Goal: Task Accomplishment & Management: Manage account settings

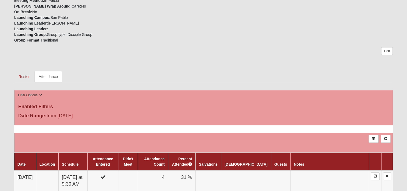
scroll to position [215, 0]
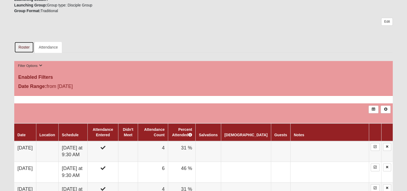
click at [23, 47] on link "Roster" at bounding box center [24, 46] width 20 height 11
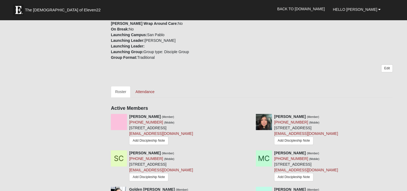
scroll to position [188, 0]
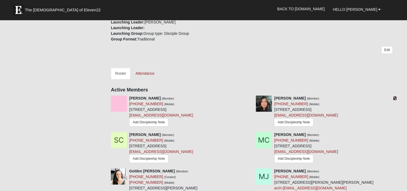
click at [394, 98] on icon at bounding box center [395, 98] width 4 height 4
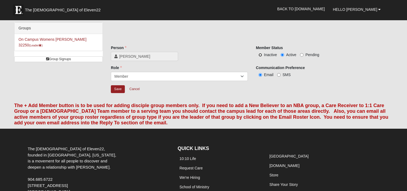
click at [260, 53] on input "Inactive" at bounding box center [260, 54] width 3 height 3
radio input "true"
click at [113, 91] on input "Save" at bounding box center [118, 89] width 14 height 8
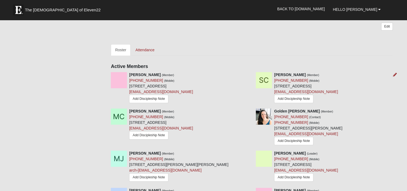
scroll to position [215, 0]
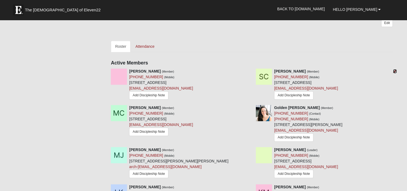
click at [394, 71] on icon at bounding box center [395, 71] width 4 height 4
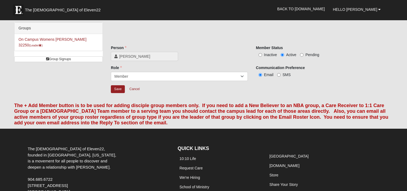
click at [260, 53] on label "Inactive" at bounding box center [266, 54] width 21 height 5
click at [260, 53] on input "Inactive" at bounding box center [260, 54] width 3 height 3
radio input "true"
click at [118, 89] on input "Save" at bounding box center [118, 89] width 14 height 8
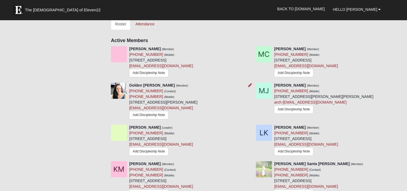
scroll to position [242, 0]
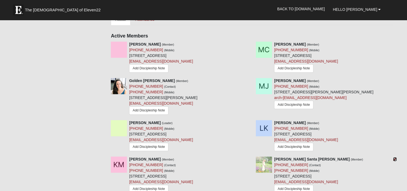
click at [395, 160] on icon at bounding box center [395, 159] width 4 height 4
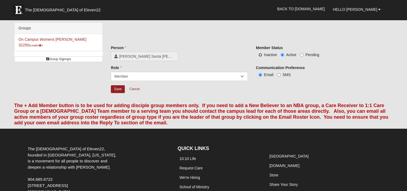
click at [260, 53] on input "Inactive" at bounding box center [260, 54] width 3 height 3
radio input "true"
click at [115, 90] on input "Save" at bounding box center [118, 89] width 14 height 8
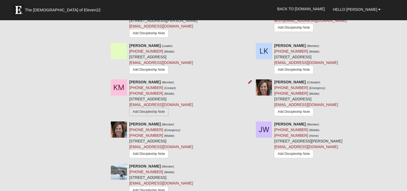
scroll to position [323, 0]
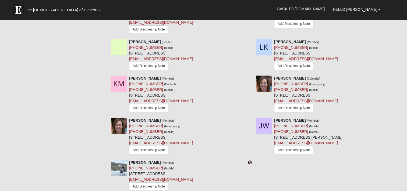
click at [249, 164] on icon at bounding box center [250, 162] width 4 height 4
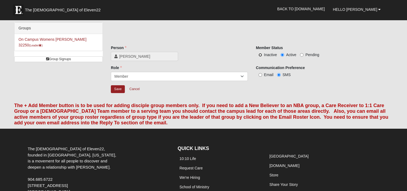
click at [260, 54] on input "Inactive" at bounding box center [260, 54] width 3 height 3
radio input "true"
click at [282, 55] on input "Active" at bounding box center [282, 54] width 3 height 3
radio input "true"
click at [118, 89] on input "Save" at bounding box center [118, 89] width 14 height 8
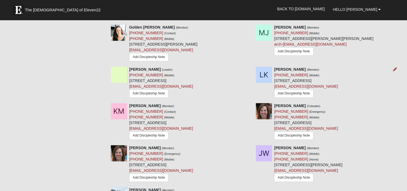
scroll to position [296, 0]
click at [395, 149] on icon at bounding box center [395, 147] width 4 height 4
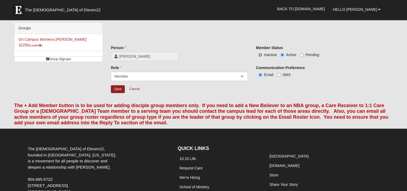
click at [261, 54] on input "Inactive" at bounding box center [260, 54] width 3 height 3
radio input "true"
click at [117, 90] on input "Save" at bounding box center [118, 89] width 14 height 8
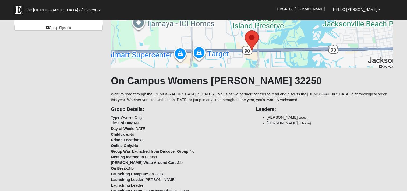
scroll to position [27, 0]
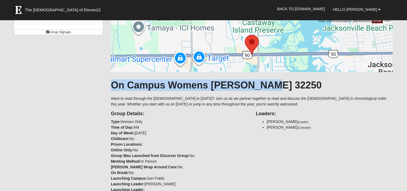
drag, startPoint x: 266, startPoint y: 85, endPoint x: 110, endPoint y: 87, distance: 155.8
copy h1 "On Campus Womens [PERSON_NAME] 32250"
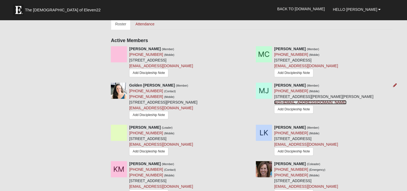
scroll to position [242, 0]
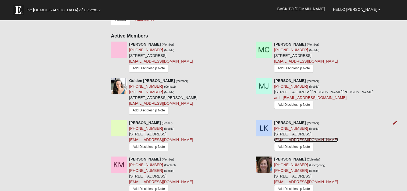
click at [291, 141] on link "[EMAIL_ADDRESS][DOMAIN_NAME]" at bounding box center [306, 139] width 64 height 4
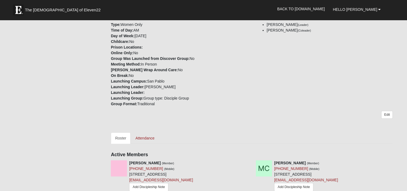
scroll to position [108, 0]
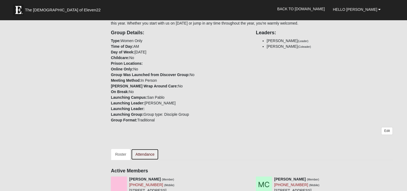
click at [148, 153] on link "Attendance" at bounding box center [145, 153] width 28 height 11
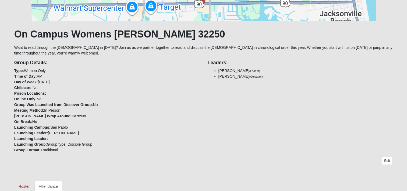
scroll to position [135, 0]
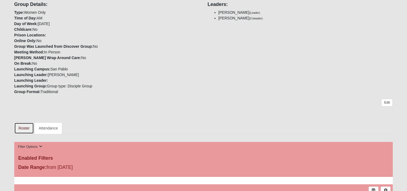
click at [22, 125] on link "Roster" at bounding box center [24, 127] width 20 height 11
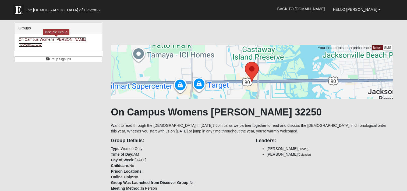
click at [52, 40] on link "On Campus Womens Smith 32250 (Leader )" at bounding box center [53, 42] width 68 height 10
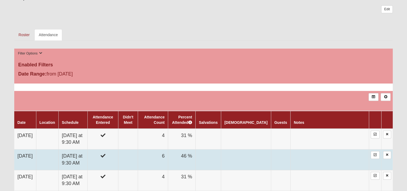
scroll to position [242, 0]
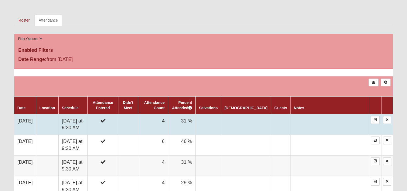
click at [31, 122] on td "[DATE]" at bounding box center [25, 124] width 22 height 21
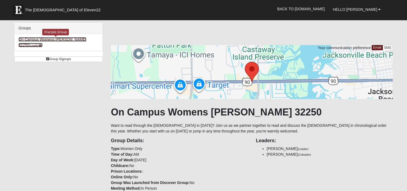
click at [49, 40] on link "On Campus Womens [PERSON_NAME] 32250 (Leader )" at bounding box center [53, 42] width 68 height 10
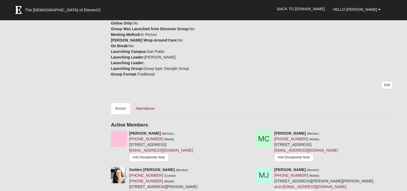
scroll to position [119, 0]
